Goal: Complete application form

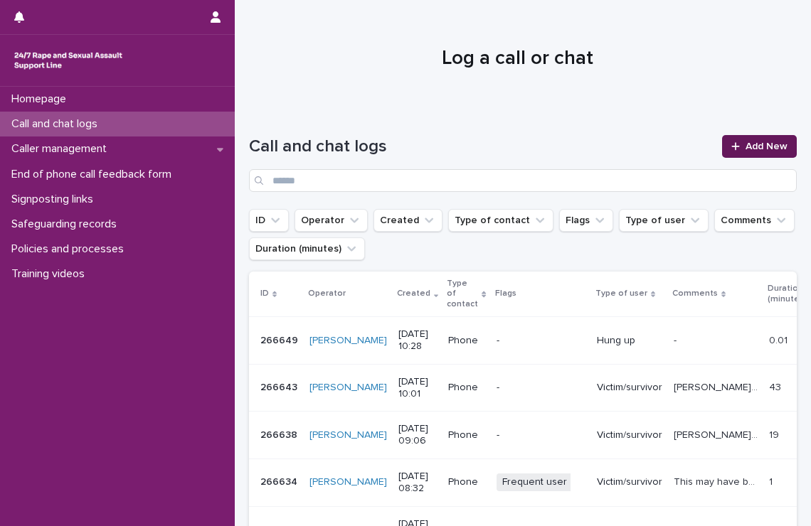
click at [755, 149] on span "Add New" at bounding box center [766, 147] width 42 height 10
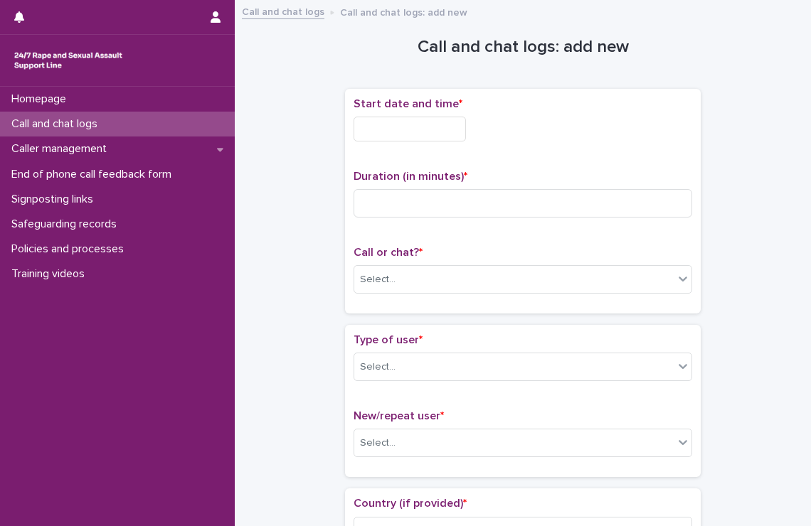
click at [413, 142] on div "Start date and time *" at bounding box center [522, 124] width 339 height 55
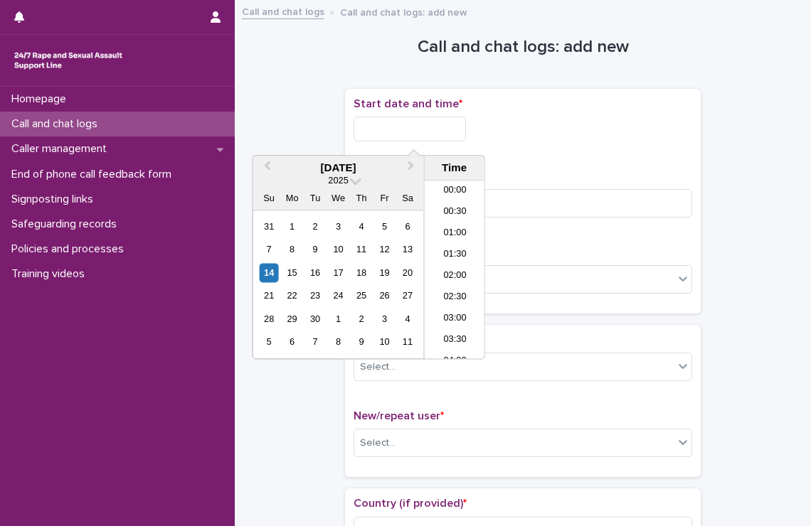
scroll to position [391, 0]
click at [414, 133] on input "text" at bounding box center [409, 129] width 112 height 25
click at [451, 246] on li "10:30" at bounding box center [455, 248] width 60 height 21
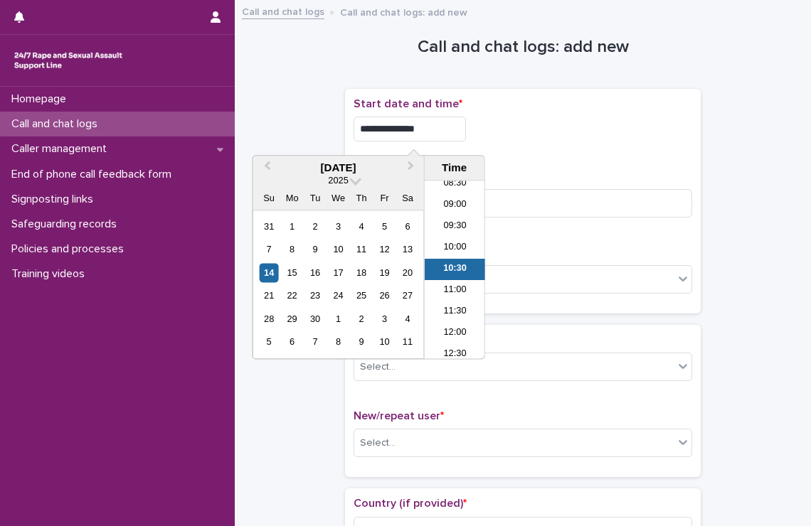
click at [452, 127] on input "**********" at bounding box center [409, 129] width 112 height 25
type input "**********"
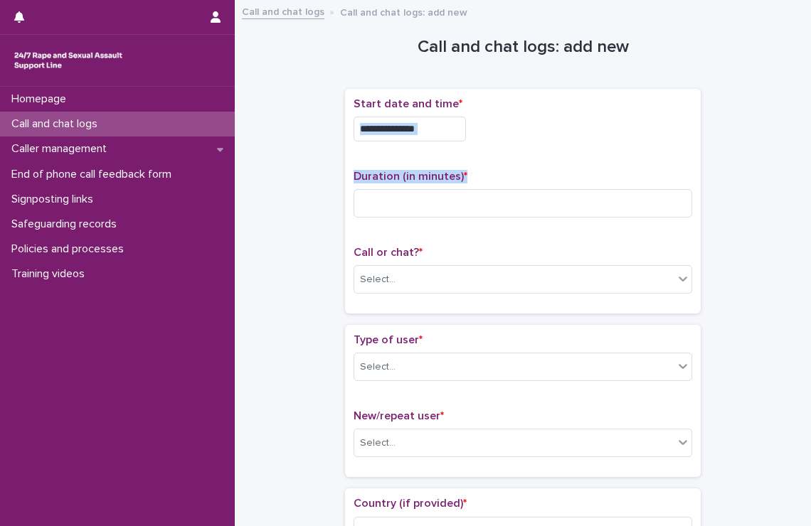
drag, startPoint x: 563, startPoint y: 124, endPoint x: 531, endPoint y: 184, distance: 67.8
click at [531, 184] on div "**********" at bounding box center [522, 201] width 339 height 208
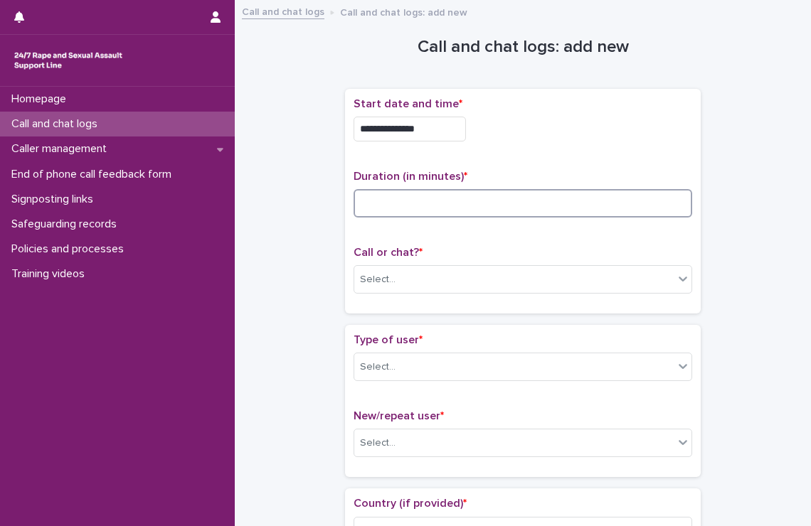
drag, startPoint x: 531, startPoint y: 184, endPoint x: 523, endPoint y: 201, distance: 19.7
click at [523, 201] on input at bounding box center [522, 203] width 339 height 28
type input "*"
type input "**"
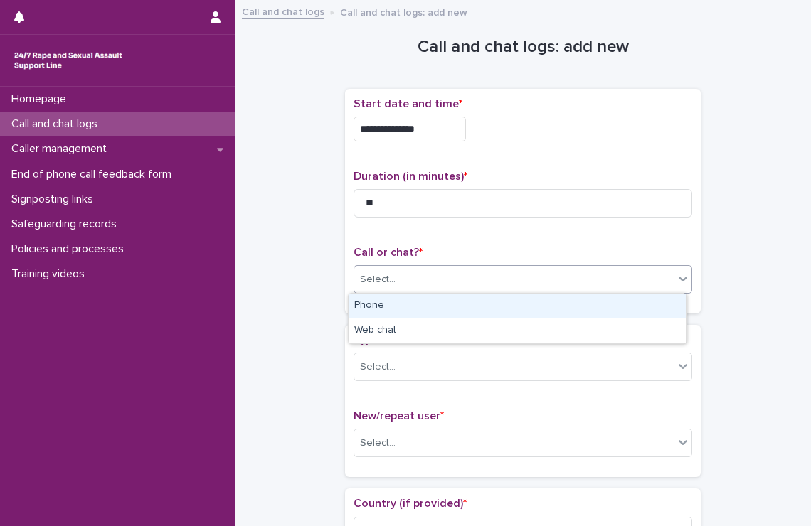
click at [521, 287] on div "Select..." at bounding box center [513, 279] width 319 height 23
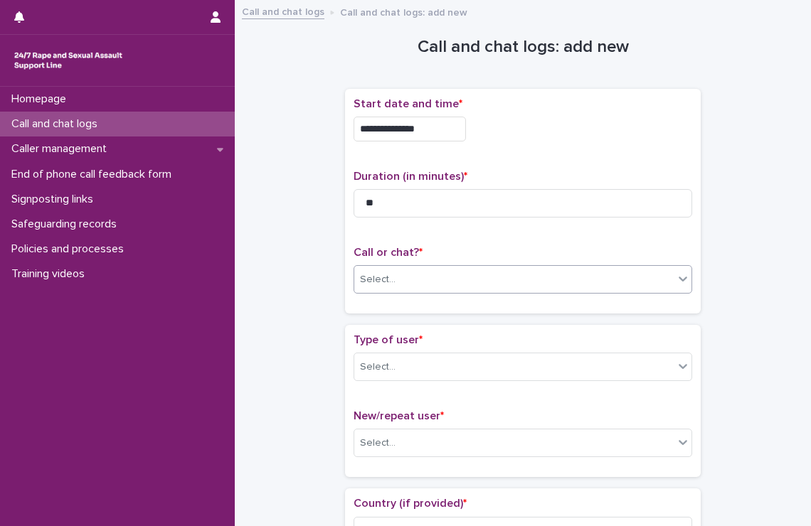
click at [521, 287] on div "Select..." at bounding box center [513, 279] width 319 height 23
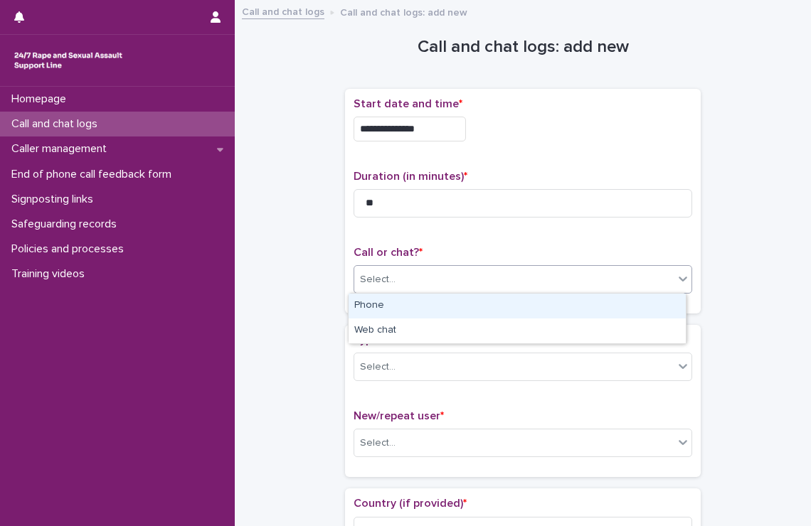
click at [513, 292] on div "Select..." at bounding box center [522, 279] width 339 height 28
click at [487, 312] on div "Phone" at bounding box center [517, 306] width 337 height 25
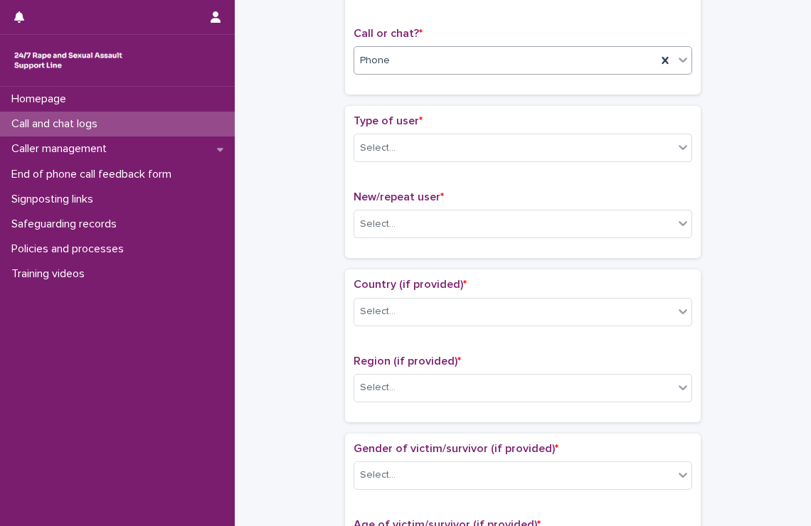
scroll to position [219, 0]
click at [481, 137] on div "Select..." at bounding box center [513, 148] width 319 height 23
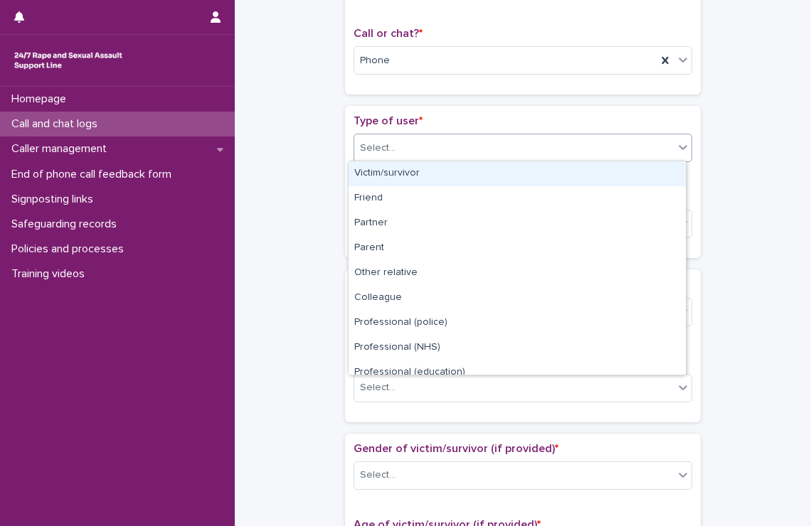
click at [461, 186] on div "Victim/survivor" at bounding box center [517, 173] width 337 height 25
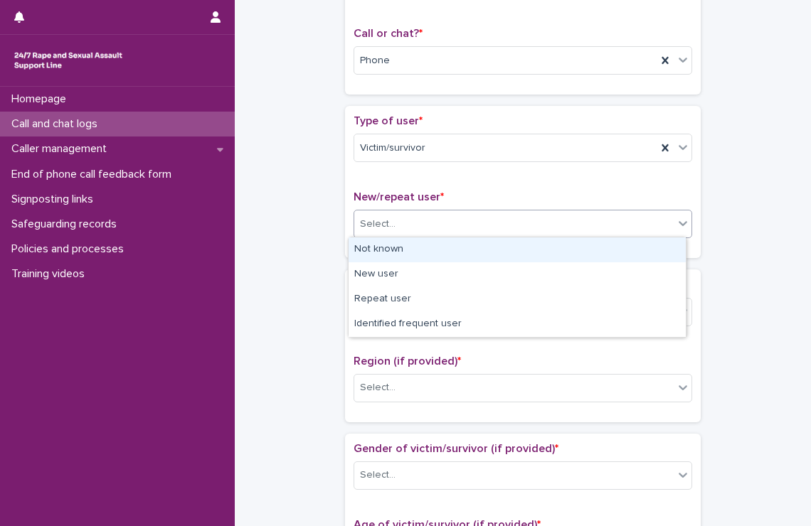
click at [457, 218] on div "Select..." at bounding box center [513, 224] width 319 height 23
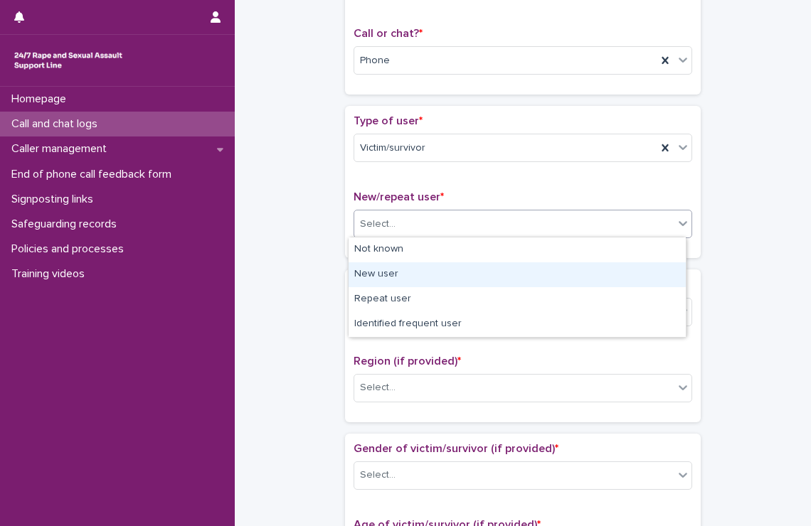
drag, startPoint x: 425, startPoint y: 261, endPoint x: 423, endPoint y: 270, distance: 8.7
click at [423, 270] on div "New user" at bounding box center [517, 274] width 337 height 25
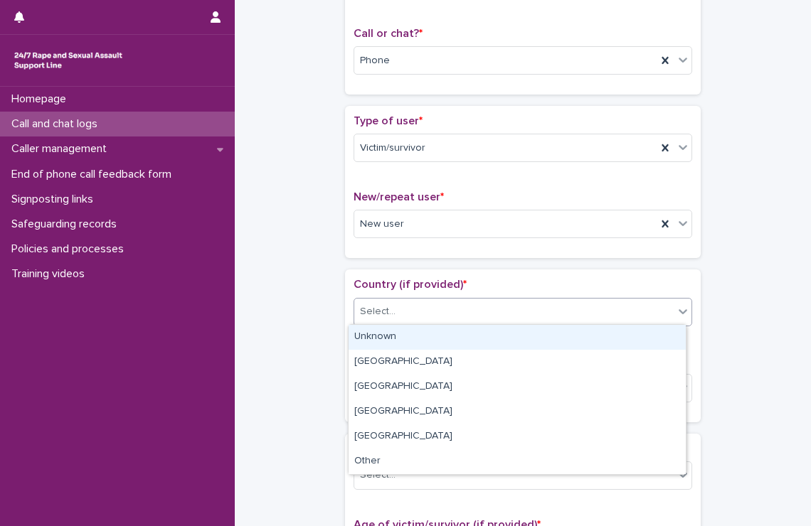
click at [432, 318] on div "Select..." at bounding box center [513, 311] width 319 height 23
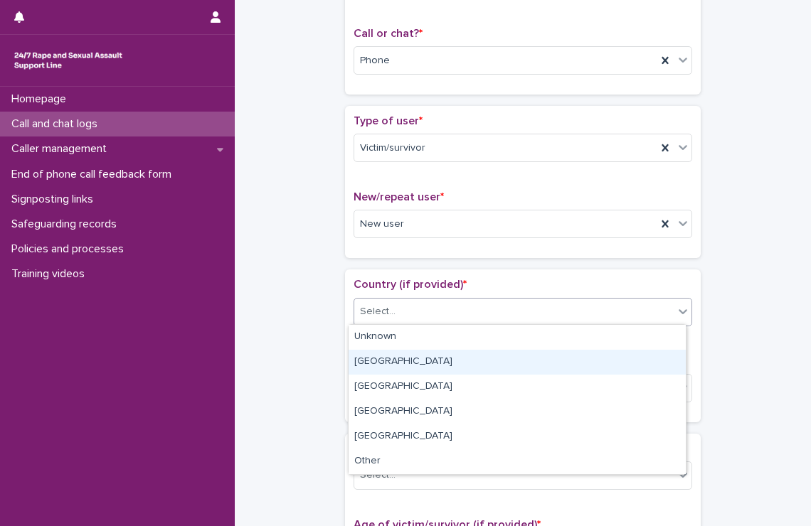
click at [403, 371] on div "[GEOGRAPHIC_DATA]" at bounding box center [517, 362] width 337 height 25
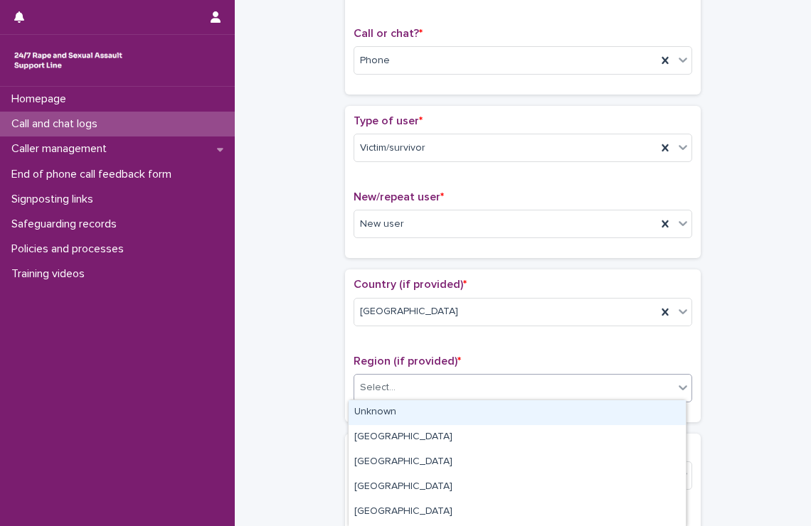
click at [403, 381] on div "Select..." at bounding box center [513, 387] width 319 height 23
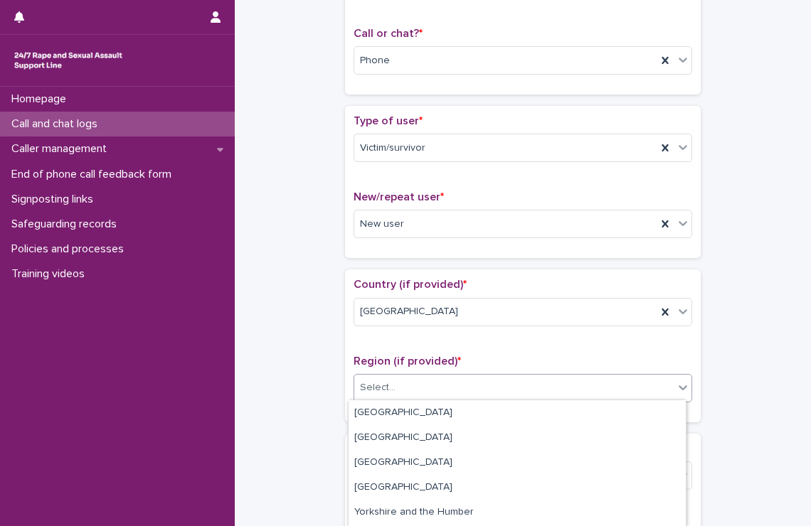
scroll to position [114, 0]
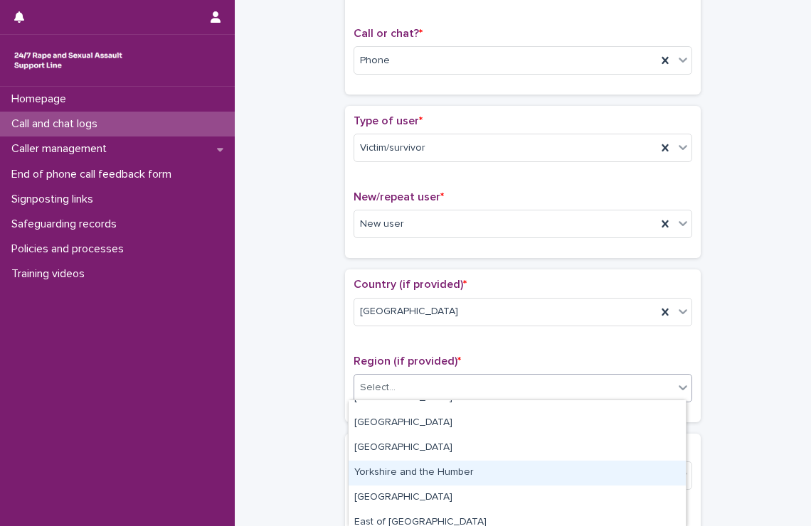
click at [407, 477] on div "Yorkshire and the Humber" at bounding box center [517, 473] width 337 height 25
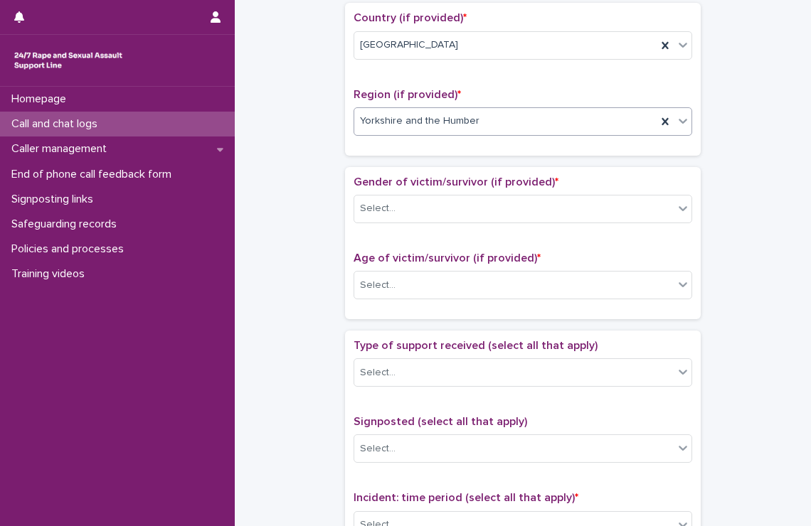
scroll to position [487, 0]
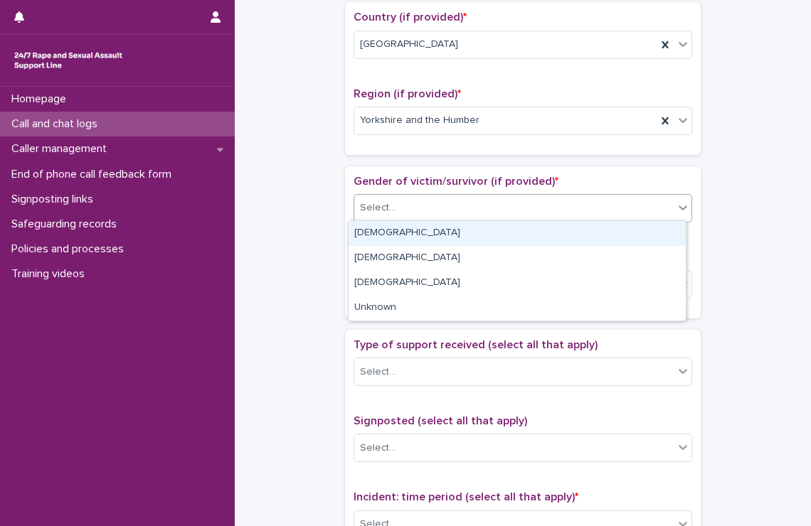
click at [416, 211] on div "Select..." at bounding box center [513, 207] width 319 height 23
click at [405, 230] on div "[DEMOGRAPHIC_DATA]" at bounding box center [517, 233] width 337 height 25
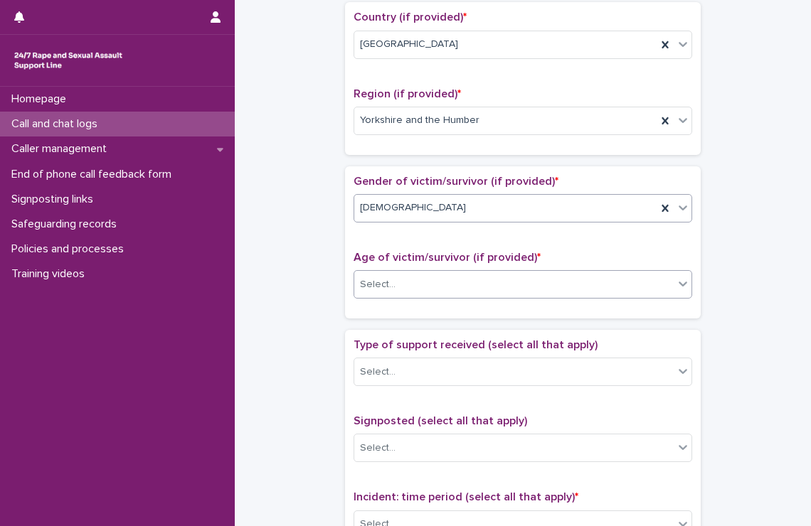
click at [405, 284] on div "Select..." at bounding box center [513, 284] width 319 height 23
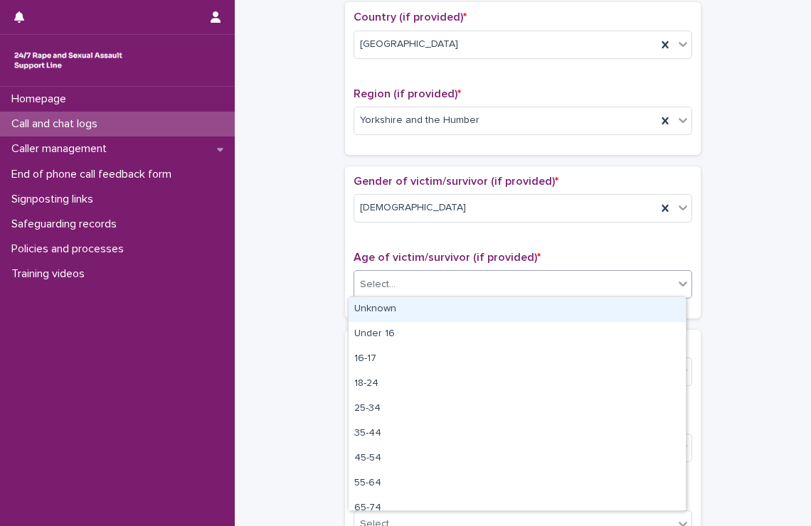
click at [400, 305] on div "Unknown" at bounding box center [517, 309] width 337 height 25
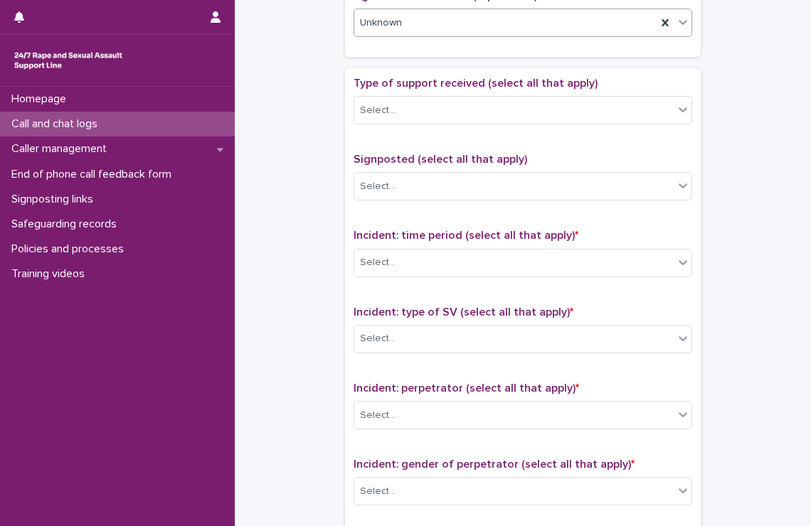
scroll to position [767, 0]
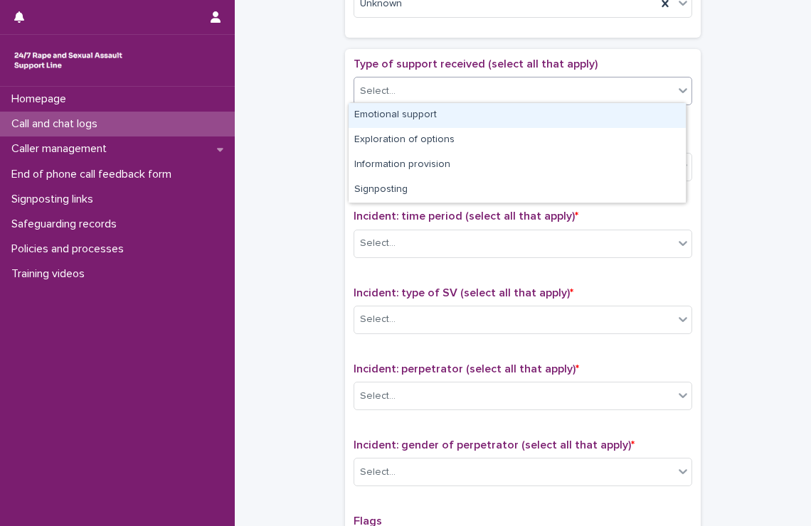
click at [425, 80] on div "Select..." at bounding box center [513, 91] width 319 height 23
drag, startPoint x: 410, startPoint y: 115, endPoint x: 410, endPoint y: 156, distance: 42.0
click at [415, 123] on div "Emotional support" at bounding box center [517, 115] width 337 height 25
click at [487, 98] on div "Emotional support" at bounding box center [505, 91] width 302 height 25
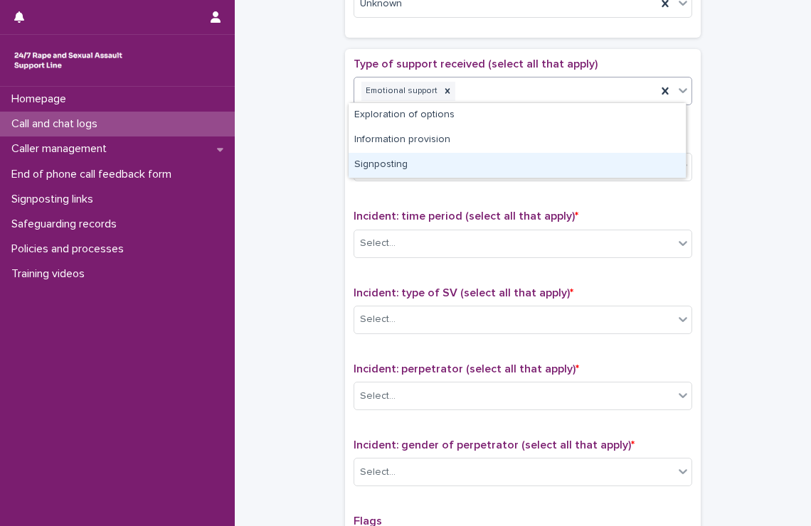
click at [459, 158] on div "Signposting" at bounding box center [517, 165] width 337 height 25
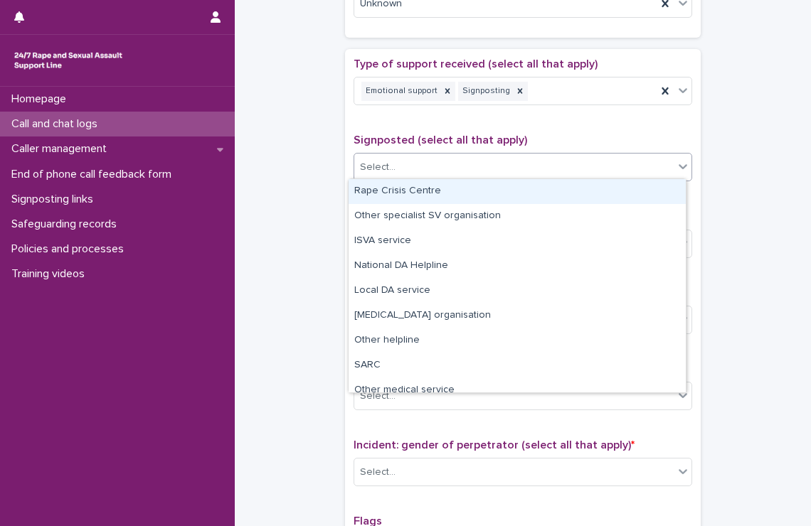
click at [492, 156] on div "Select..." at bounding box center [513, 167] width 319 height 23
click at [469, 193] on div "Rape Crisis Centre" at bounding box center [517, 191] width 337 height 25
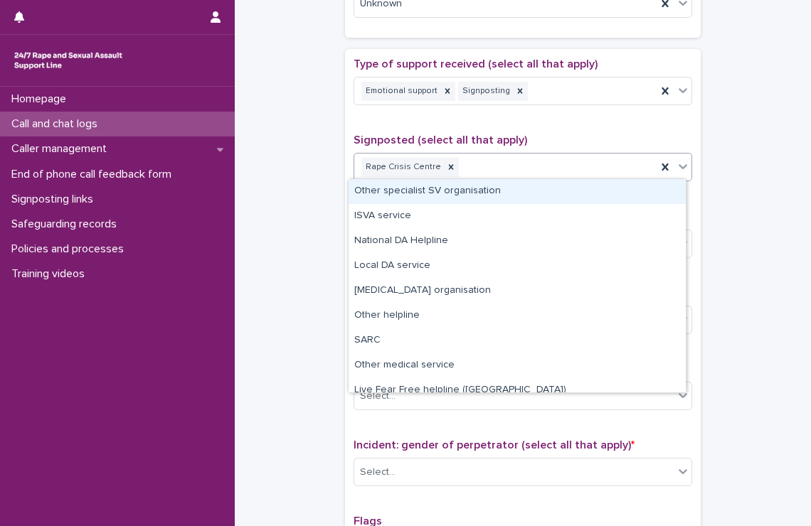
click at [513, 173] on div "Rape Crisis Centre" at bounding box center [505, 167] width 302 height 25
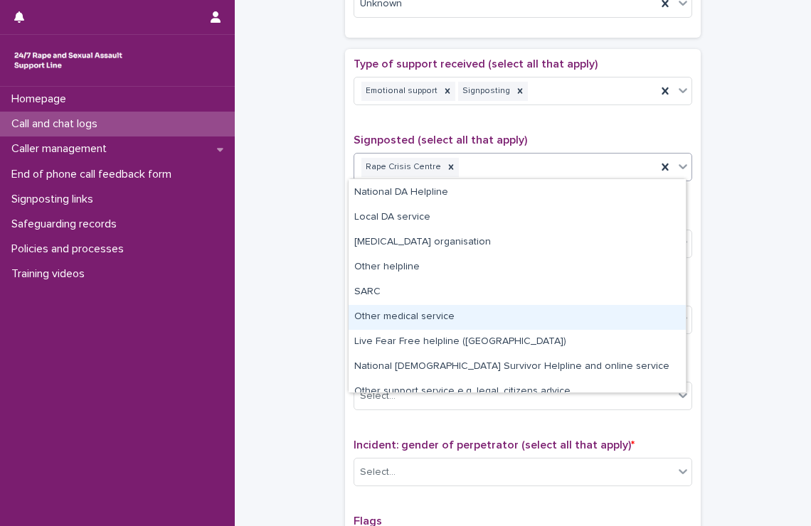
scroll to position [60, 0]
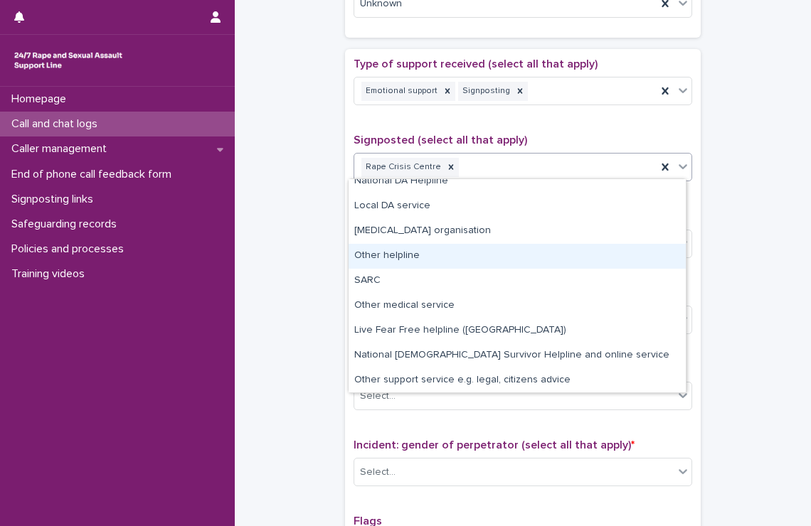
click at [472, 257] on div "Other helpline" at bounding box center [517, 256] width 337 height 25
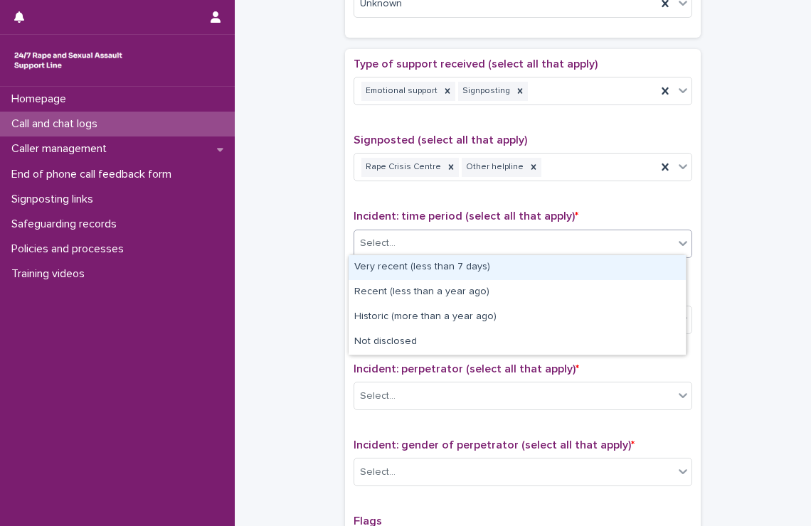
click at [483, 230] on div "Select..." at bounding box center [522, 244] width 339 height 28
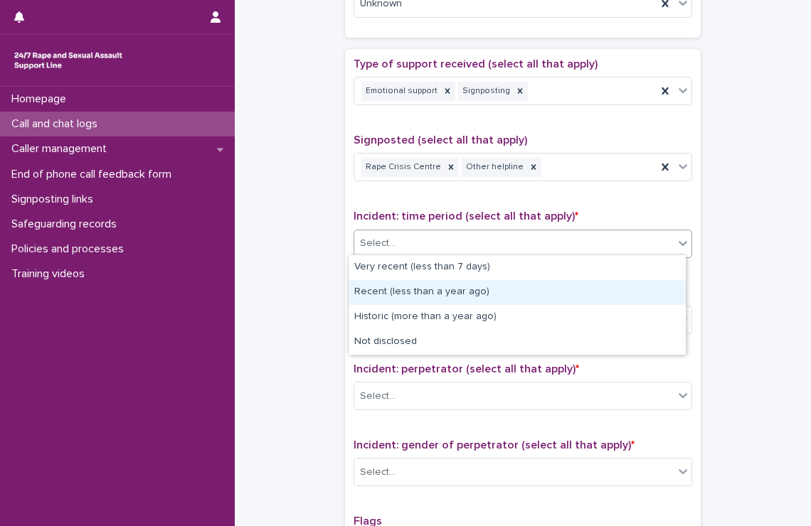
click at [458, 282] on div "Recent (less than a year ago)" at bounding box center [517, 292] width 337 height 25
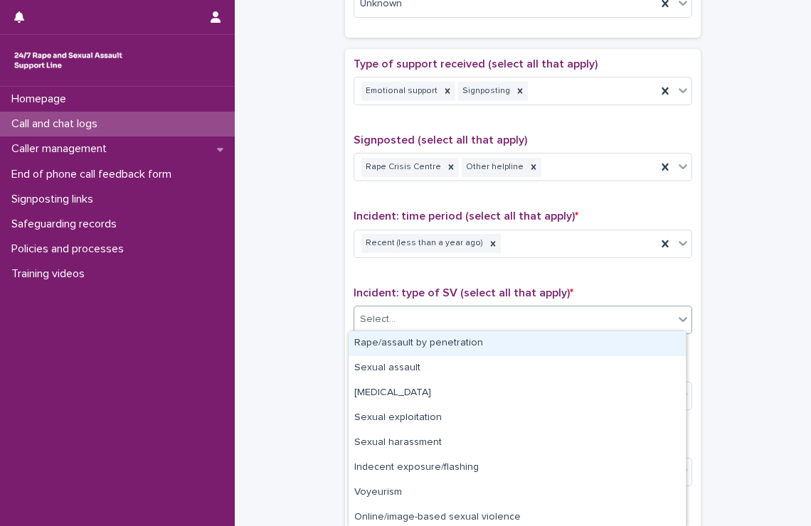
drag, startPoint x: 452, startPoint y: 326, endPoint x: 444, endPoint y: 349, distance: 24.1
click at [444, 349] on body "**********" at bounding box center [405, 263] width 811 height 526
click at [444, 349] on div "Rape/assault by penetration" at bounding box center [517, 343] width 337 height 25
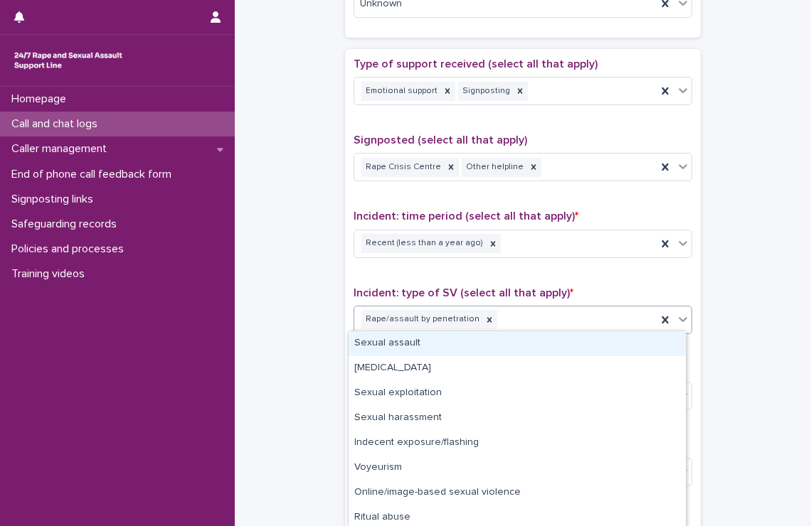
click at [494, 319] on div "Rape/assault by penetration" at bounding box center [505, 319] width 302 height 25
click at [467, 351] on div "Sexual assault" at bounding box center [517, 343] width 337 height 25
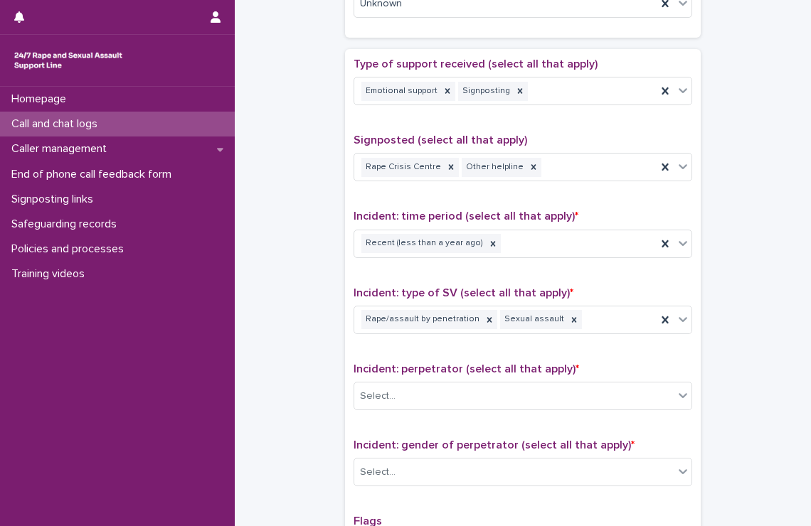
click at [564, 375] on div "Incident: perpetrator (select all that apply) * Select..." at bounding box center [522, 392] width 339 height 59
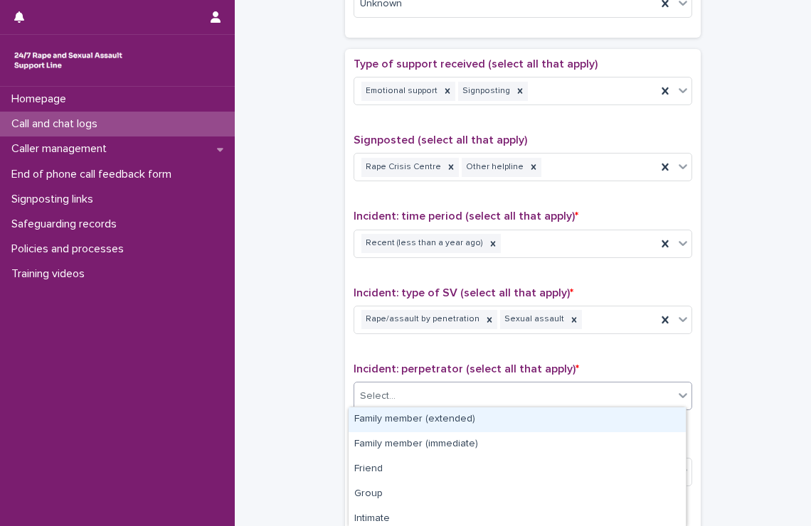
click at [521, 392] on div "Select..." at bounding box center [513, 396] width 319 height 23
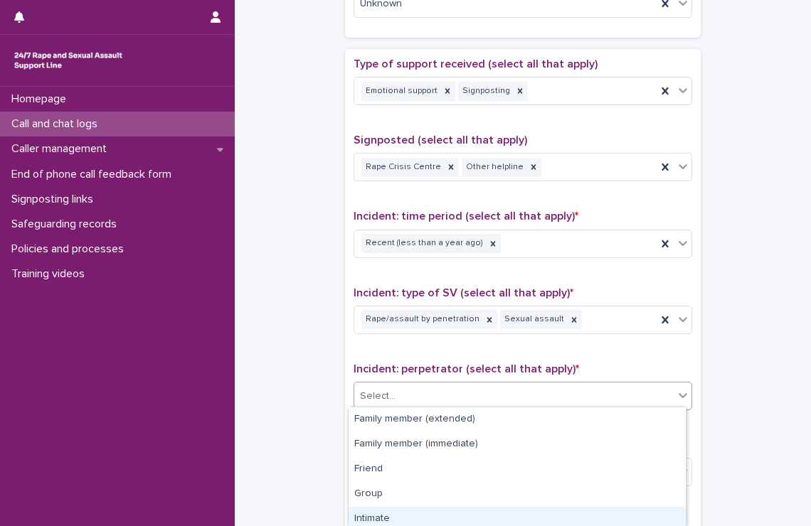
click at [458, 507] on div "Intimate" at bounding box center [517, 519] width 337 height 25
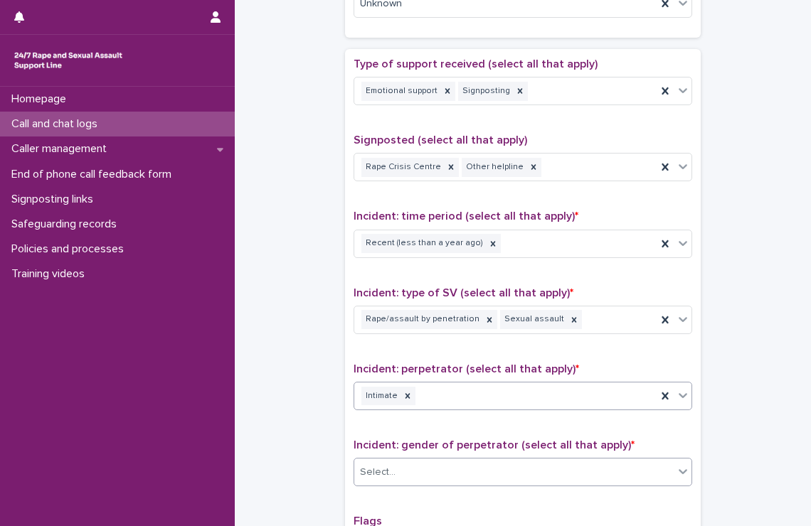
click at [457, 473] on div "Select..." at bounding box center [513, 472] width 319 height 23
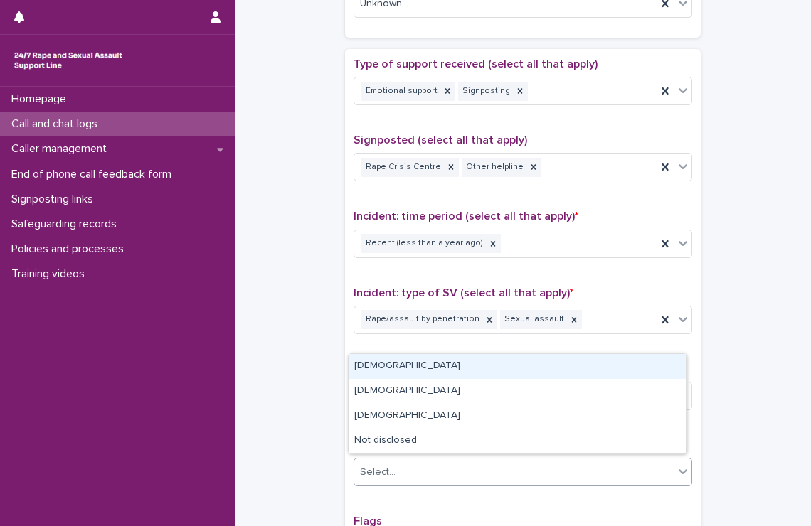
click at [430, 363] on div "[DEMOGRAPHIC_DATA]" at bounding box center [517, 366] width 337 height 25
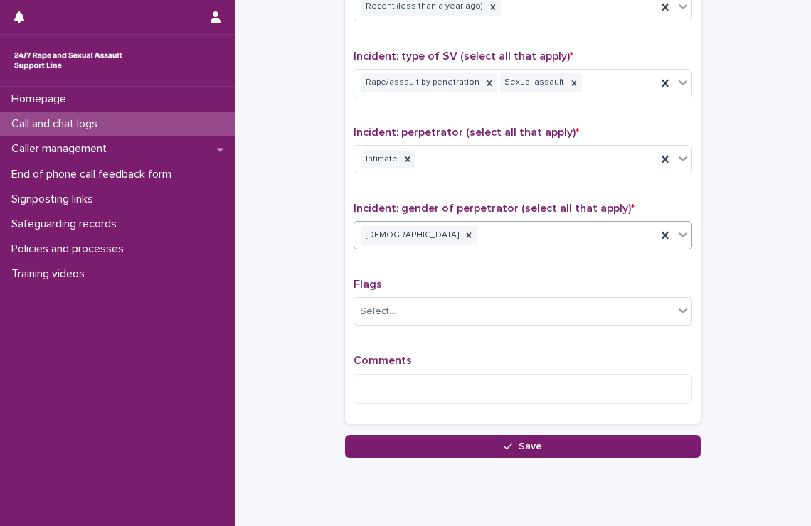
scroll to position [1006, 0]
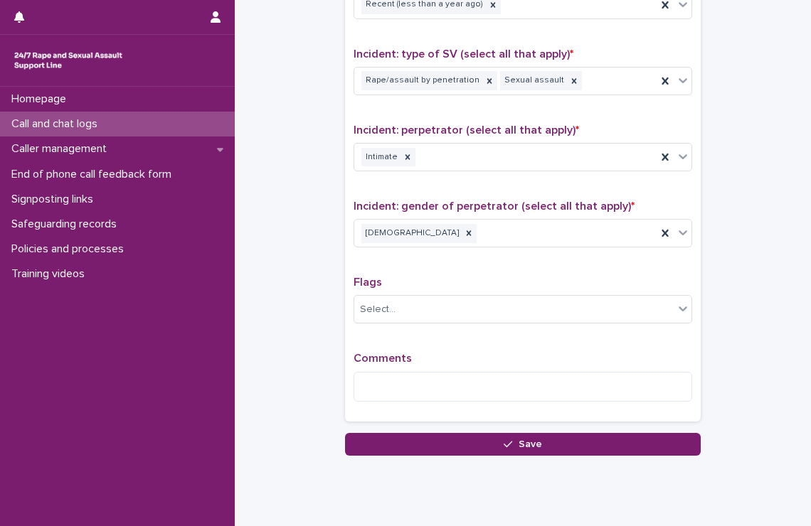
click at [430, 363] on div "Comments" at bounding box center [522, 382] width 339 height 61
click at [425, 373] on textarea at bounding box center [522, 387] width 339 height 31
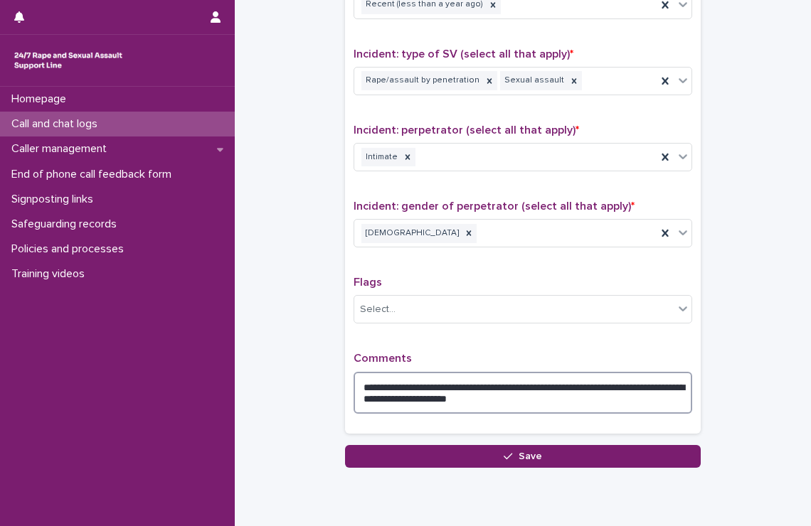
click at [595, 381] on textarea "**********" at bounding box center [522, 393] width 339 height 43
click at [566, 400] on textarea "**********" at bounding box center [522, 393] width 339 height 43
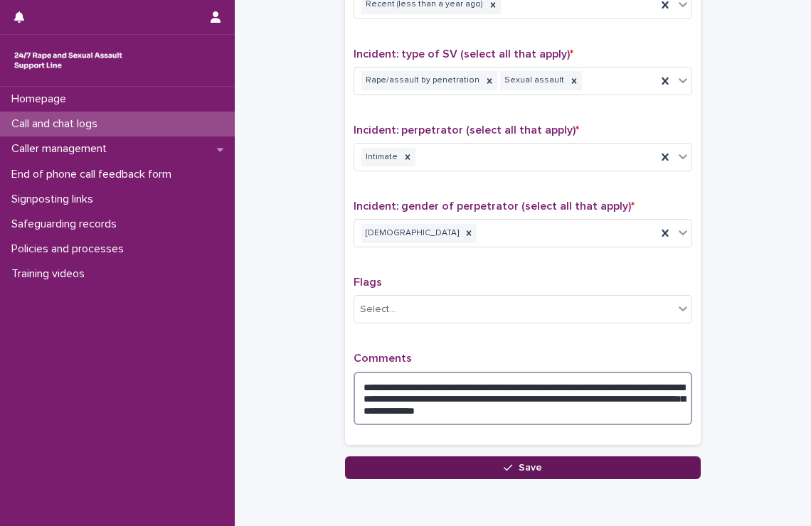
type textarea "**********"
click at [593, 463] on button "Save" at bounding box center [523, 468] width 356 height 23
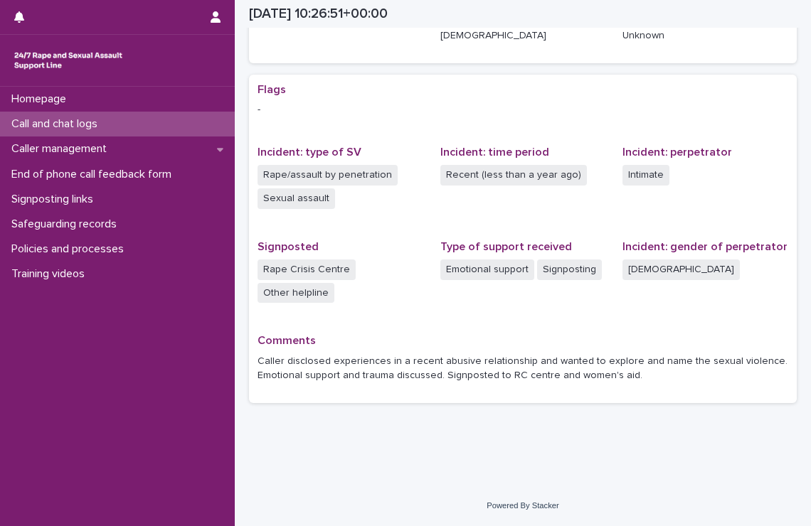
scroll to position [235, 0]
click at [90, 95] on div "Homepage" at bounding box center [117, 99] width 235 height 25
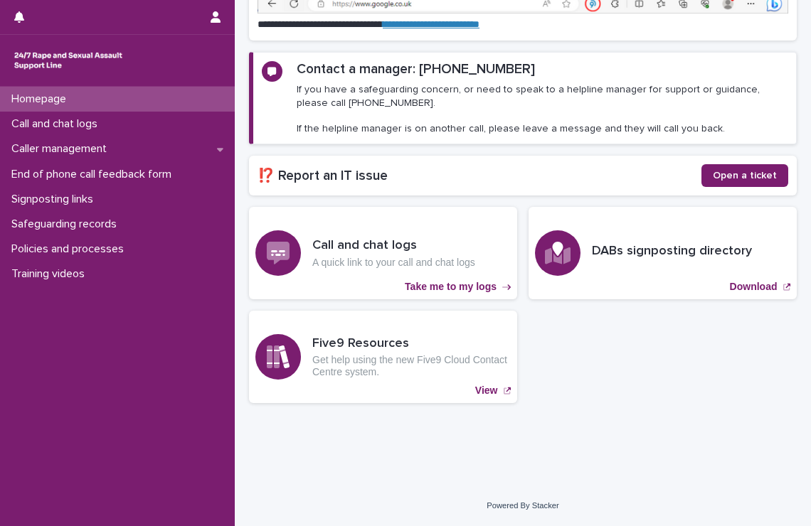
scroll to position [109, 0]
